Goal: Task Accomplishment & Management: Use online tool/utility

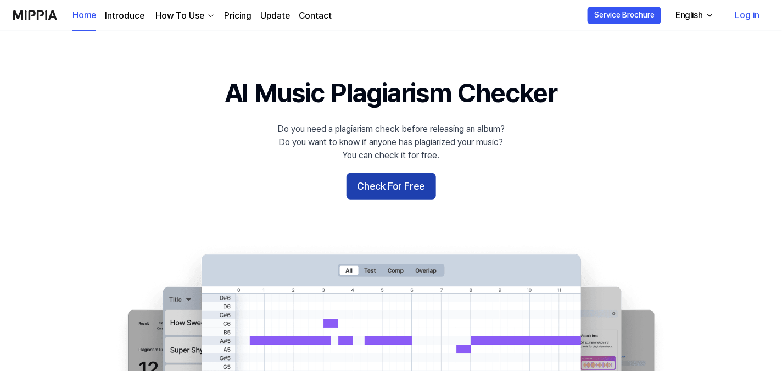
click at [414, 185] on button "Check For Free" at bounding box center [392, 186] width 90 height 26
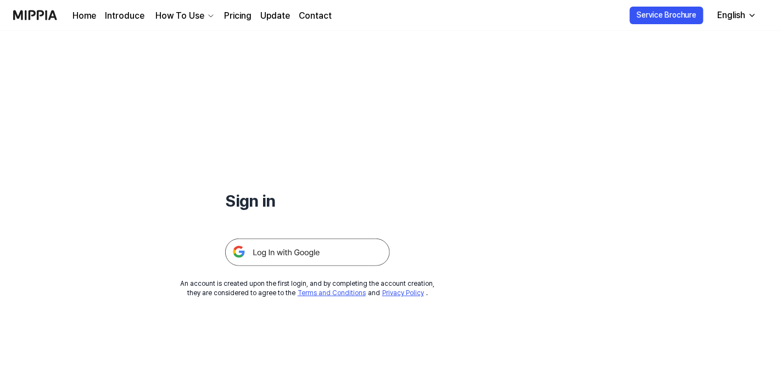
click at [330, 244] on img at bounding box center [307, 251] width 165 height 27
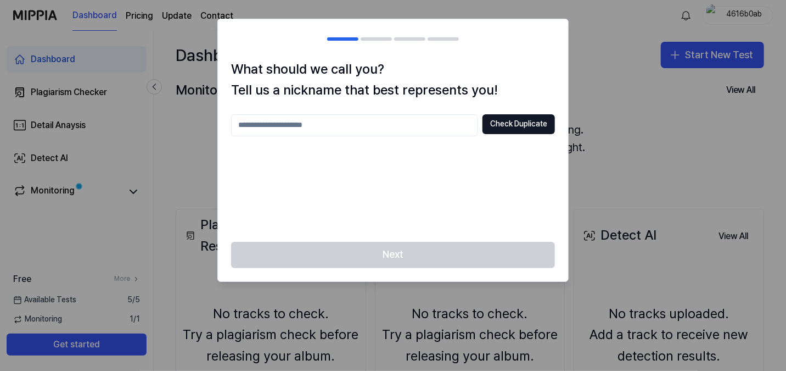
click at [342, 123] on input "text" at bounding box center [354, 125] width 247 height 22
click at [394, 255] on div "Next" at bounding box center [393, 262] width 350 height 40
click at [664, 76] on div at bounding box center [393, 185] width 786 height 371
click at [716, 49] on div at bounding box center [393, 185] width 786 height 371
